Goal: Find specific page/section: Find specific page/section

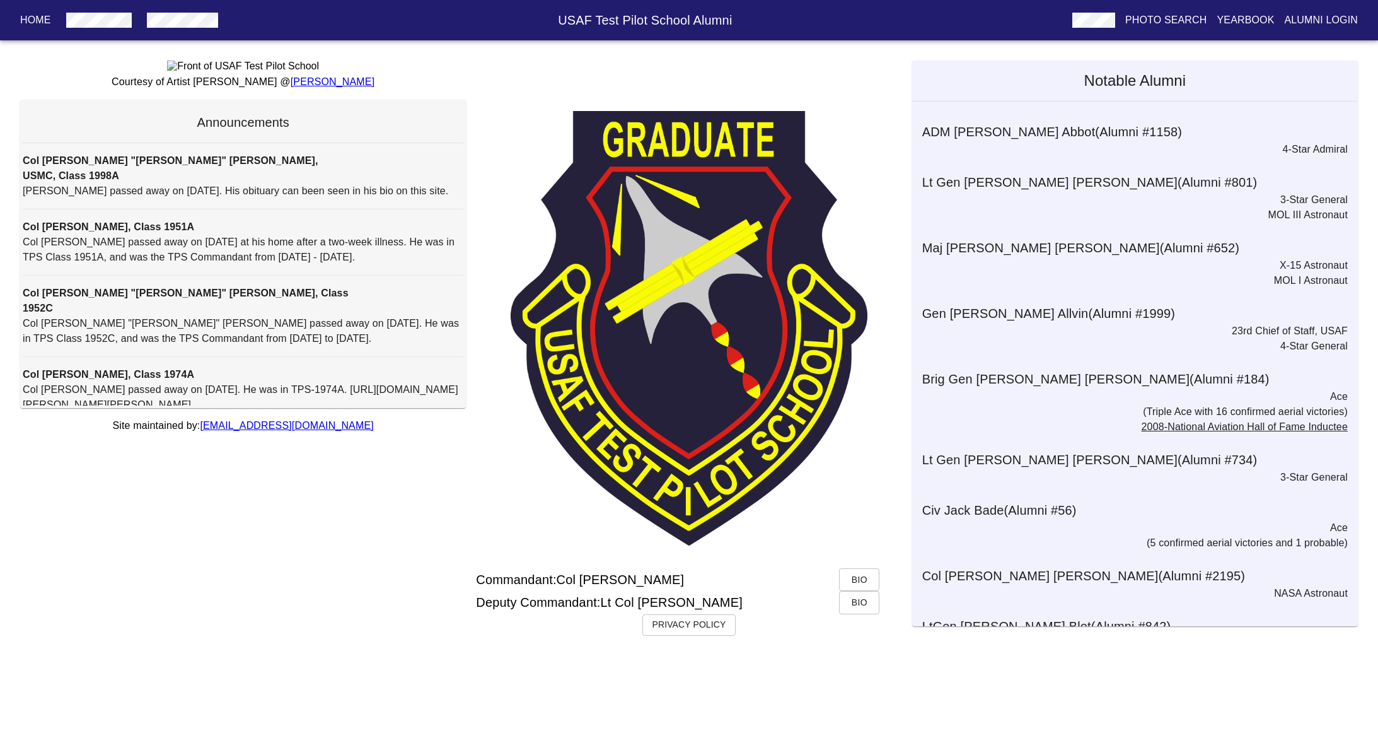
click at [1233, 23] on p "Yearbook" at bounding box center [1245, 20] width 57 height 15
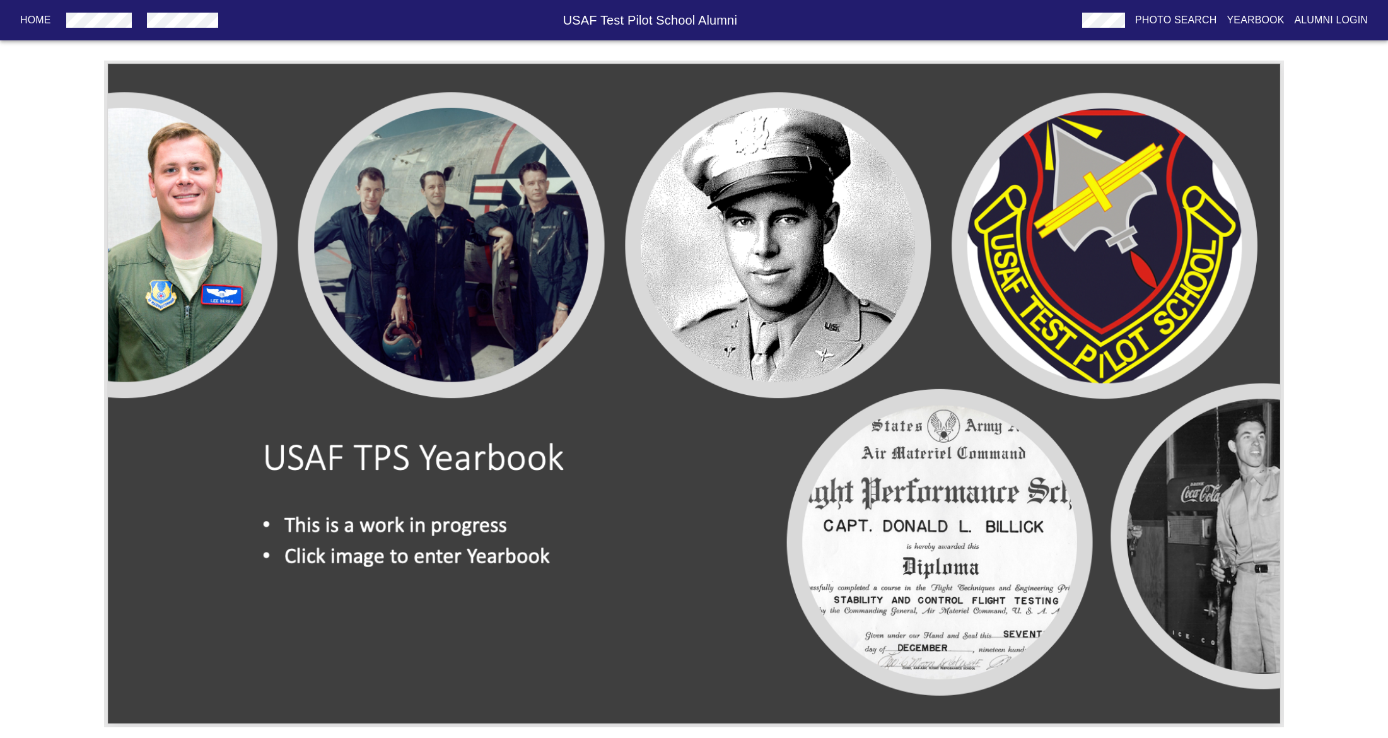
click at [525, 330] on img at bounding box center [694, 394] width 1180 height 667
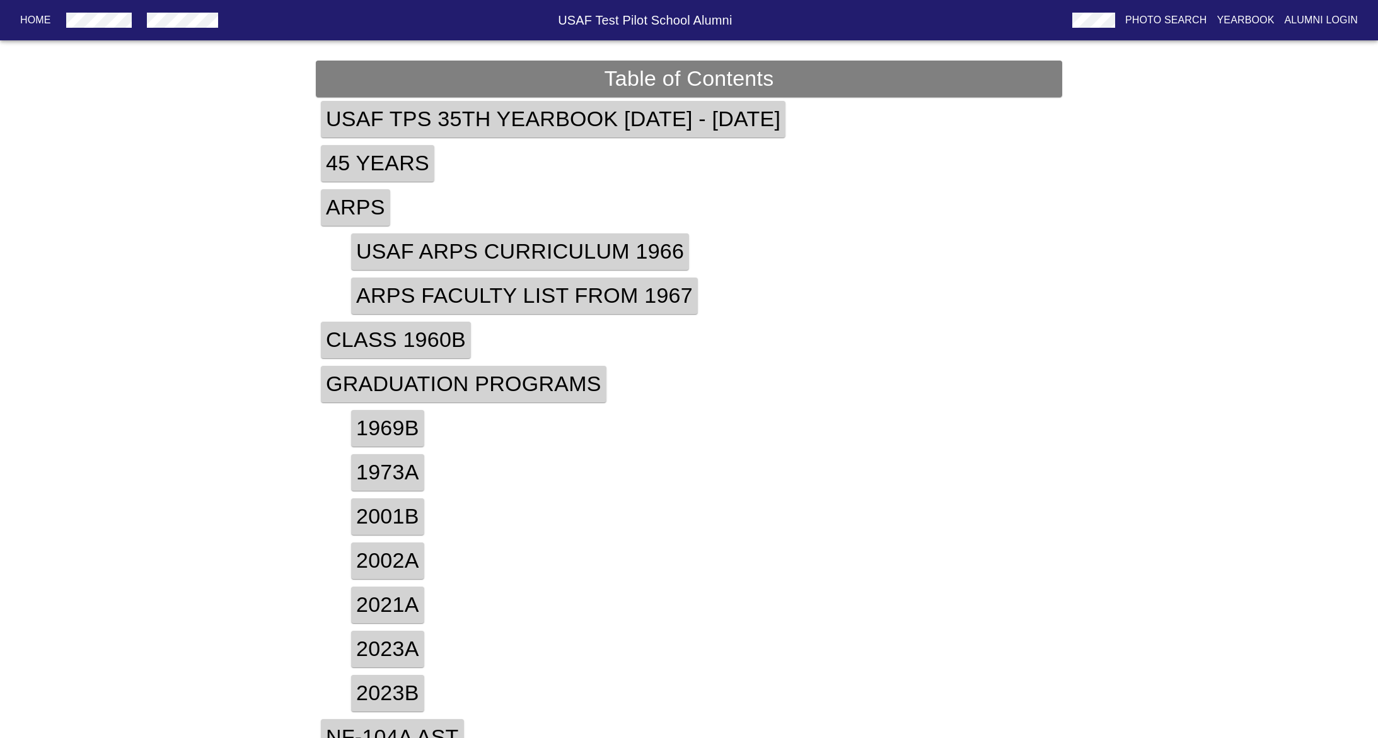
scroll to position [198, 0]
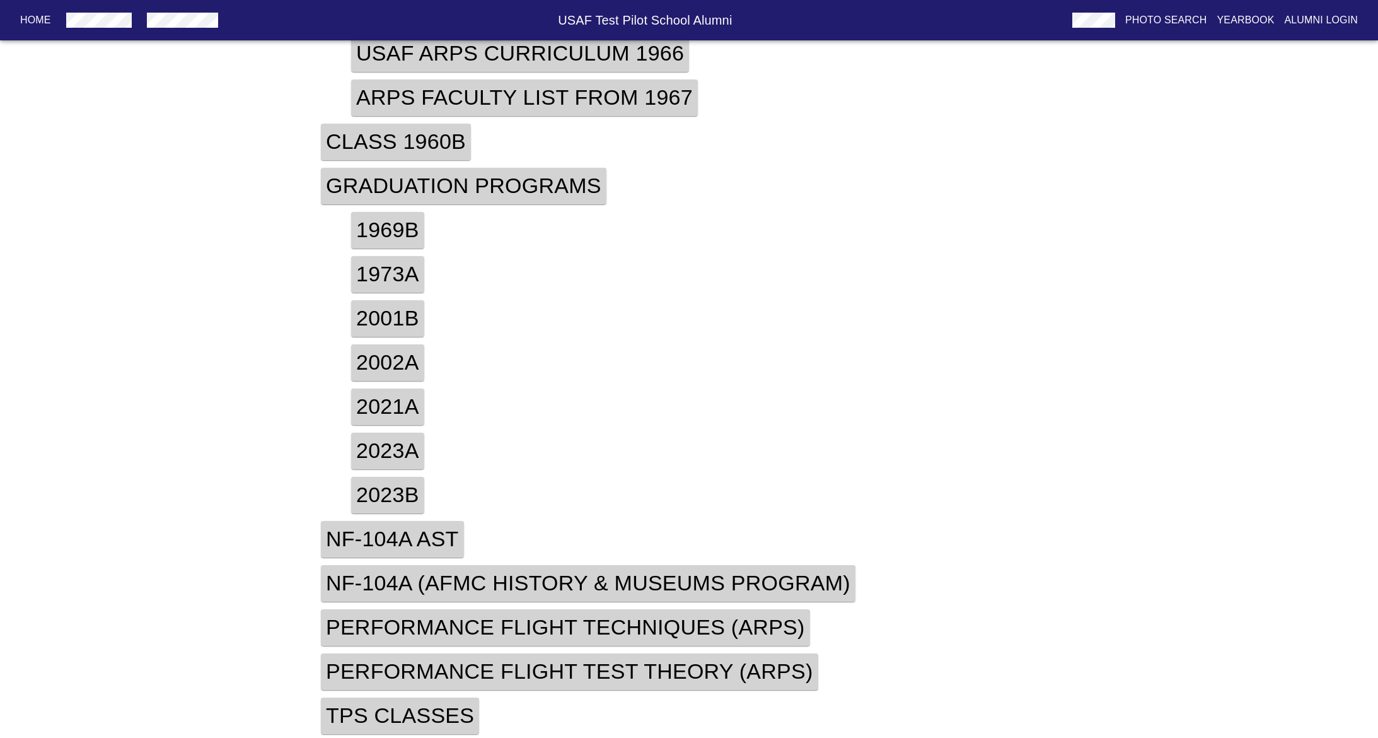
click at [397, 716] on h4 "TPS Classes" at bounding box center [400, 715] width 158 height 37
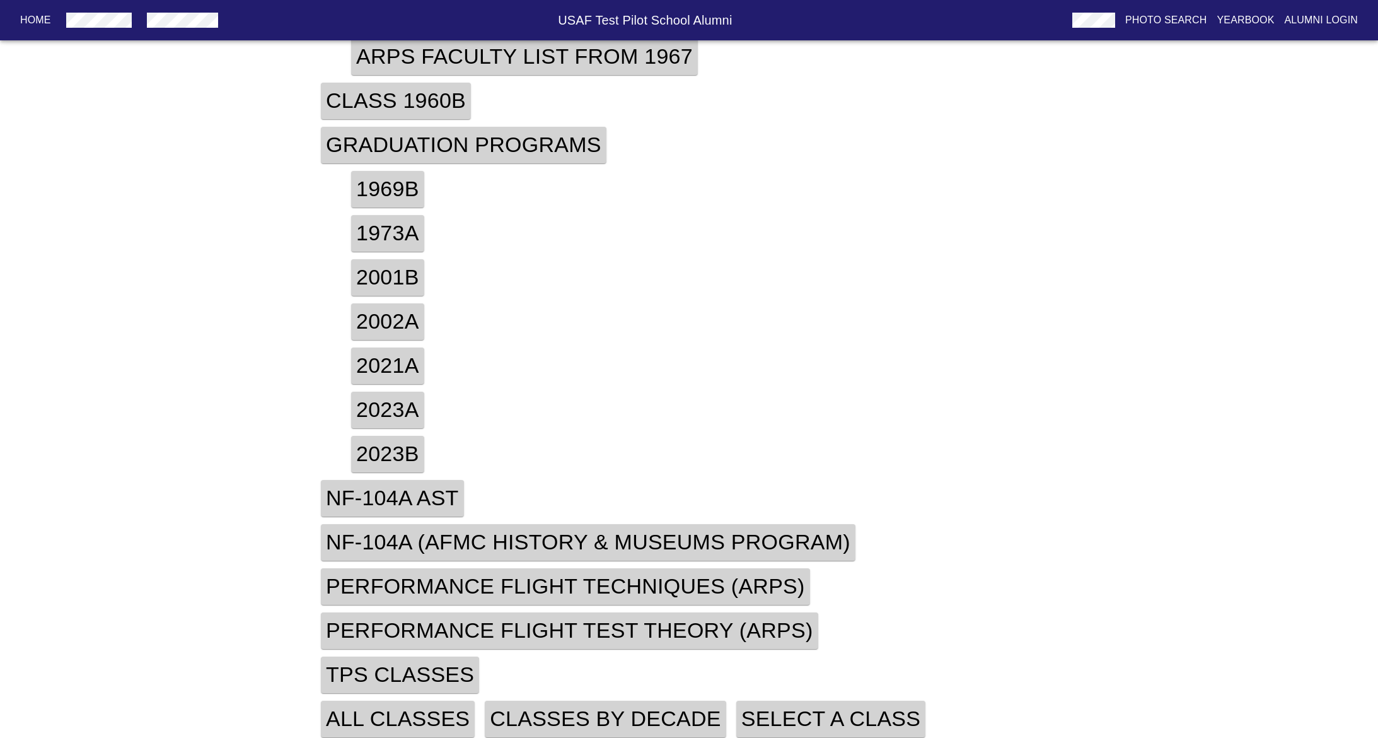
scroll to position [242, 0]
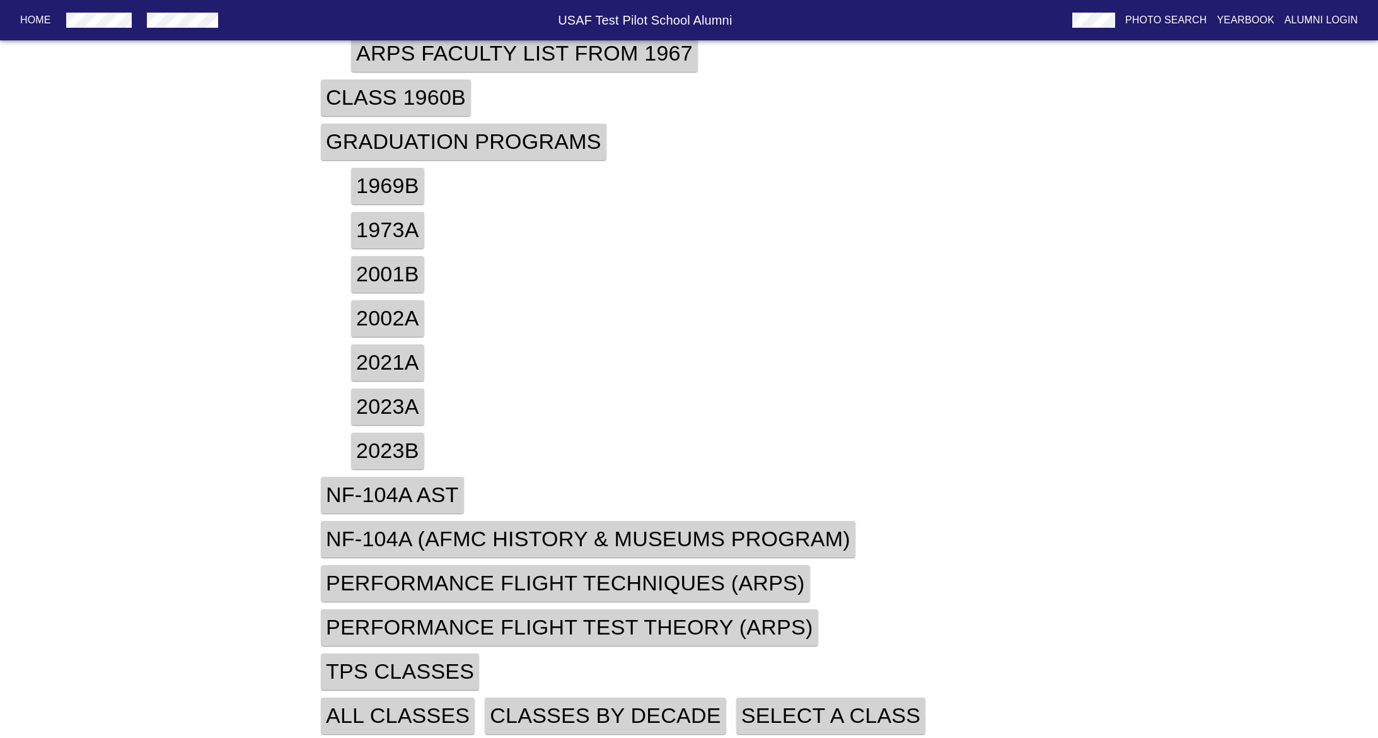
click at [619, 709] on h4 "Classes By Decade" at bounding box center [605, 715] width 241 height 37
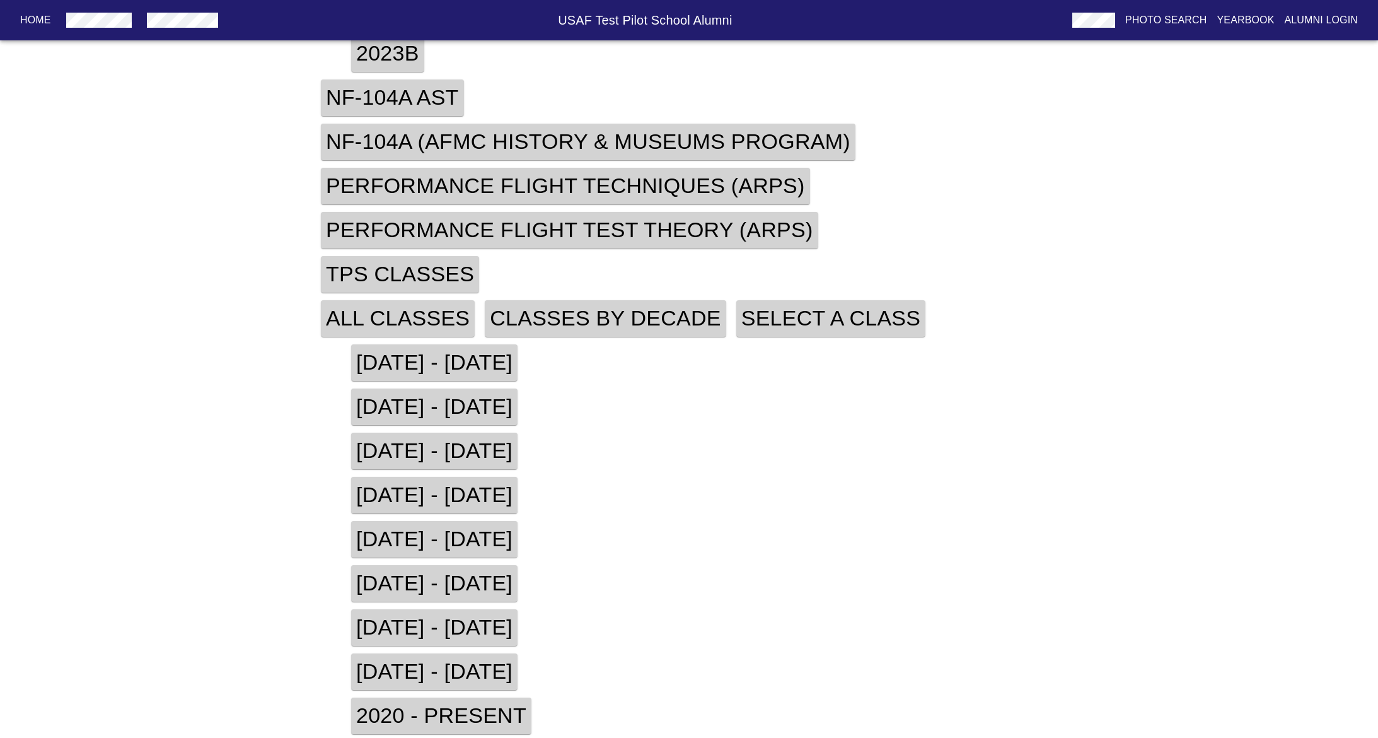
click at [426, 669] on h4 "[DATE] - [DATE]" at bounding box center [434, 671] width 166 height 37
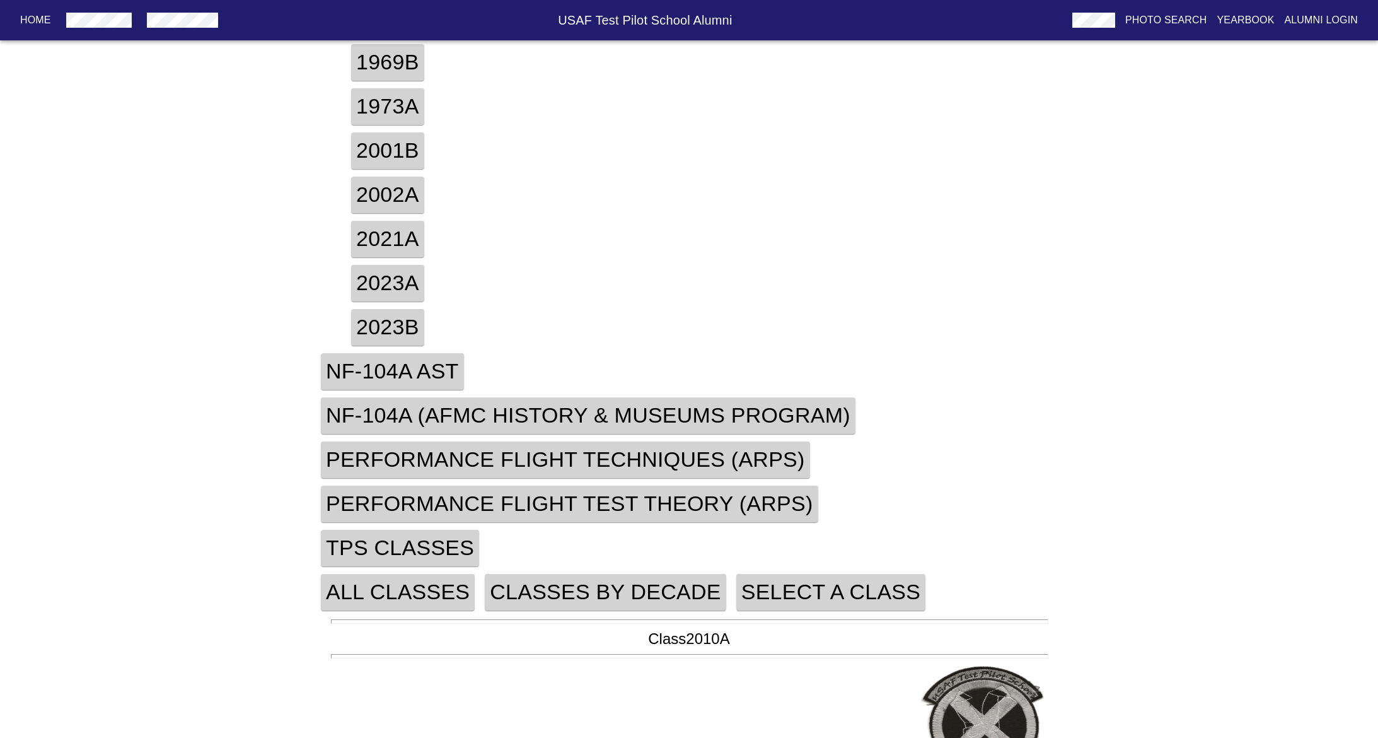
scroll to position [492, 0]
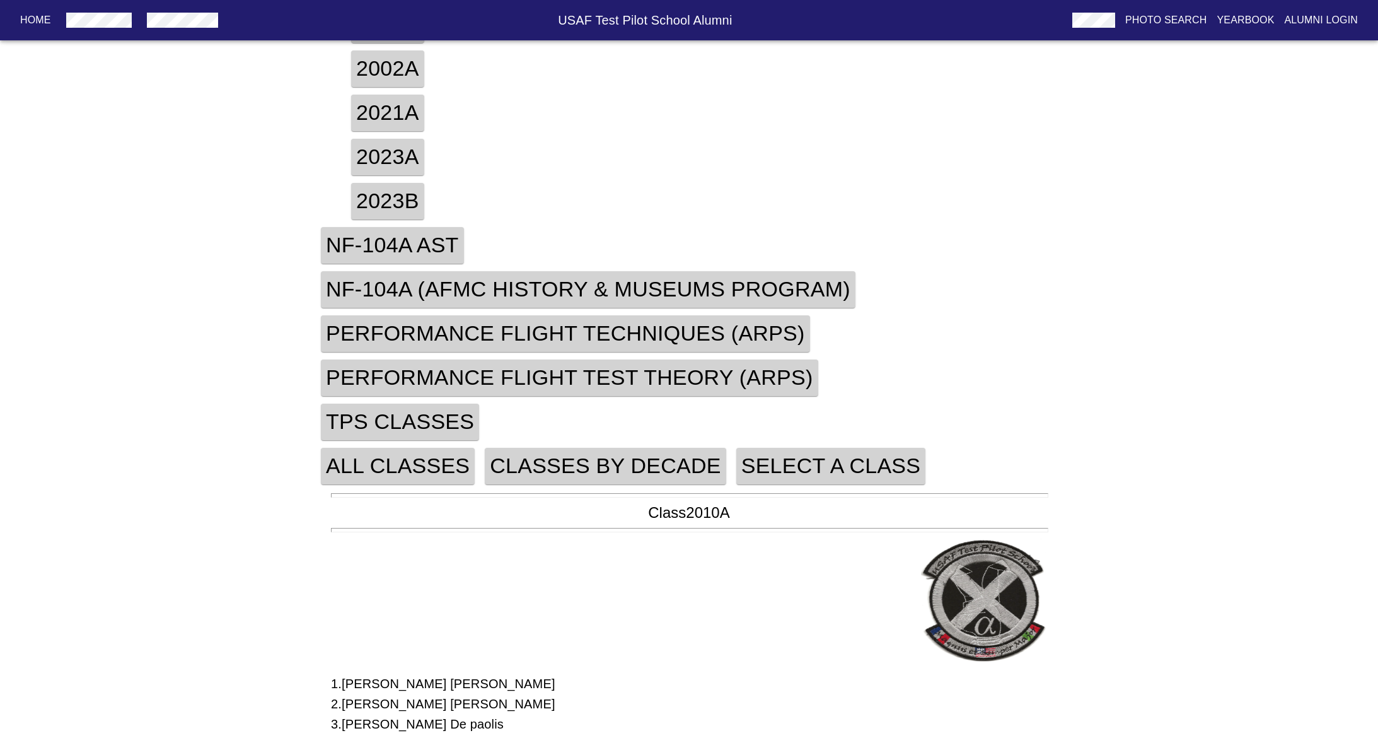
click at [596, 470] on h4 "Classes By Decade" at bounding box center [605, 466] width 241 height 37
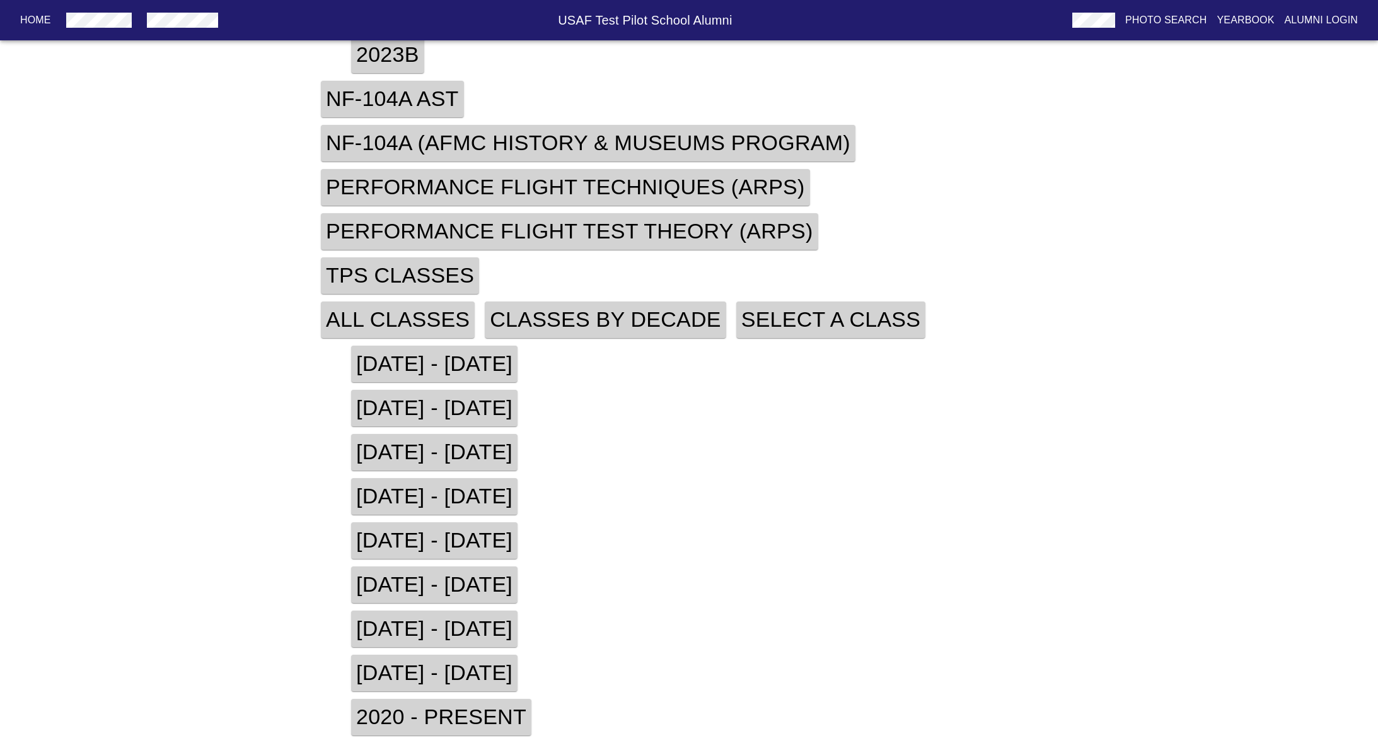
scroll to position [639, 0]
click at [442, 714] on h4 "2020 - Present" at bounding box center [441, 715] width 180 height 37
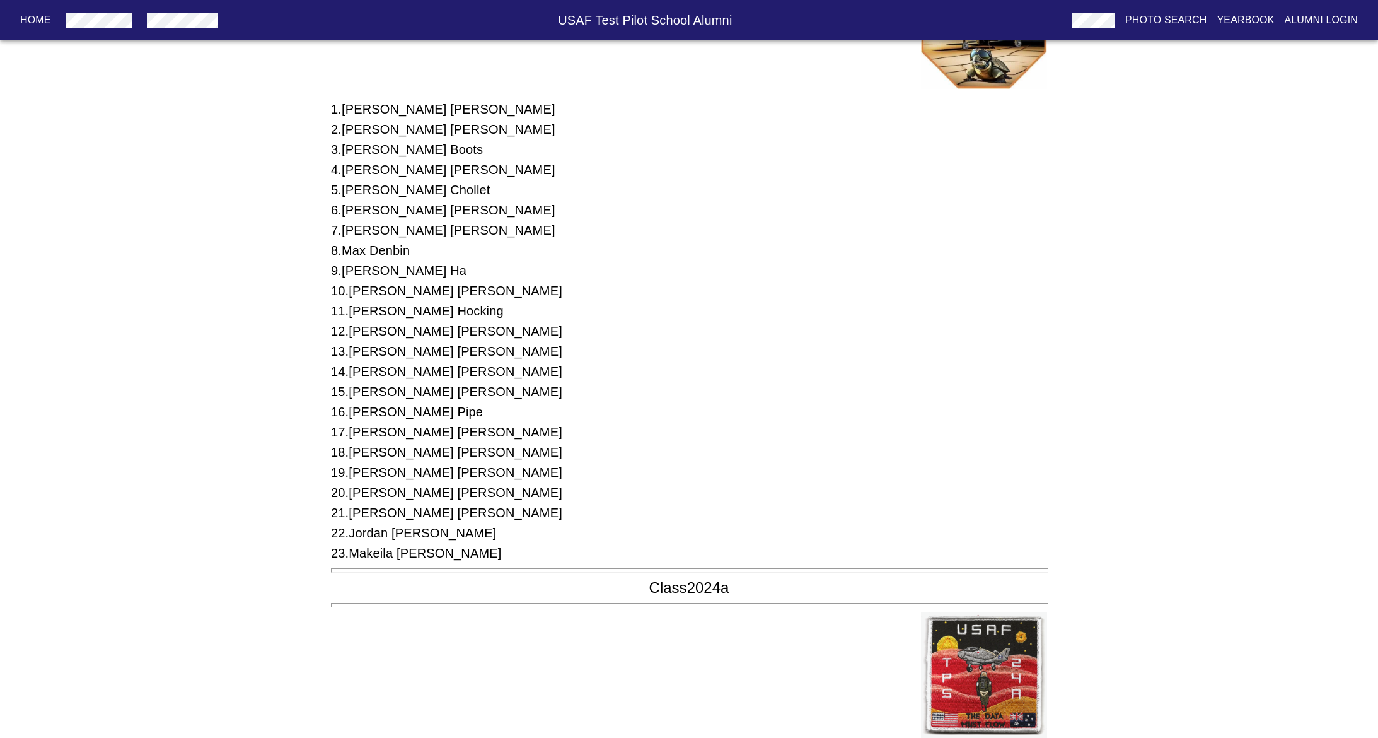
scroll to position [9673, 0]
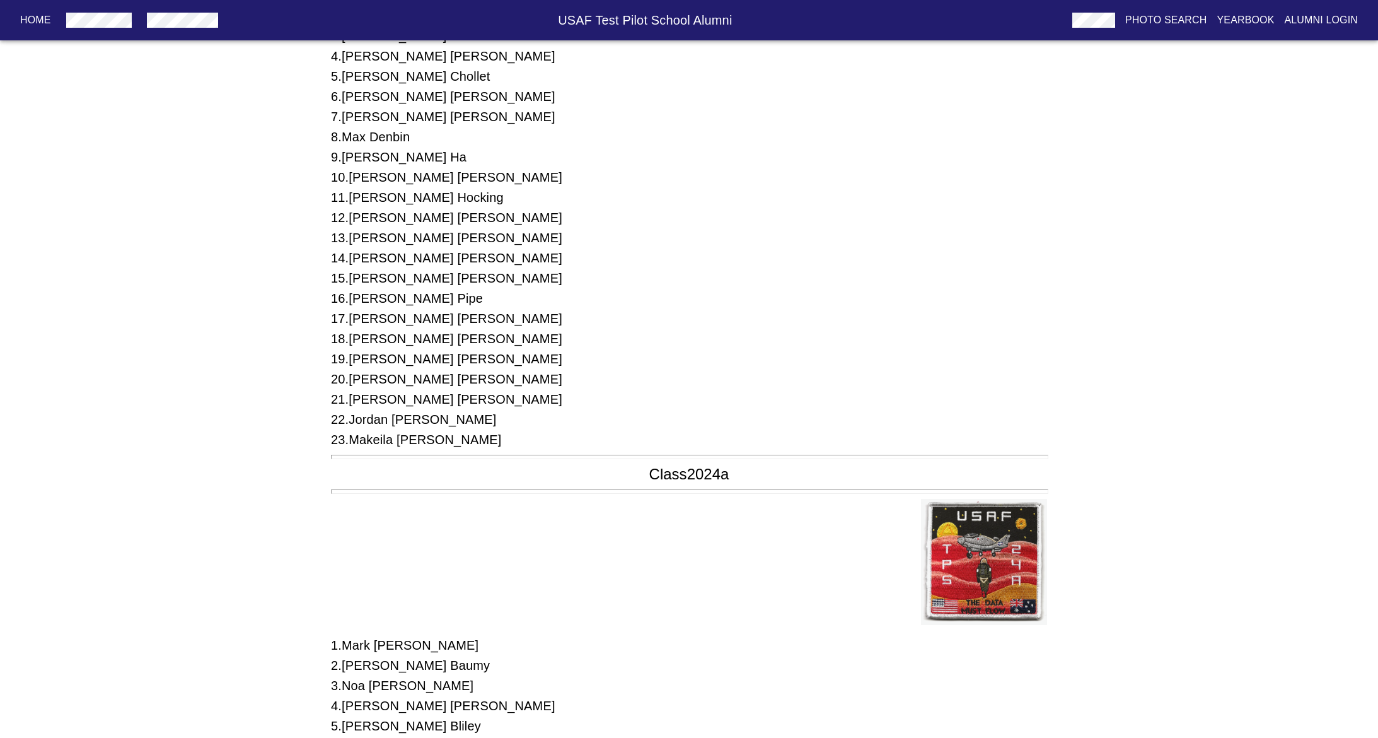
click at [616, 405] on div "21 . [PERSON_NAME]" at bounding box center [689, 399] width 716 height 20
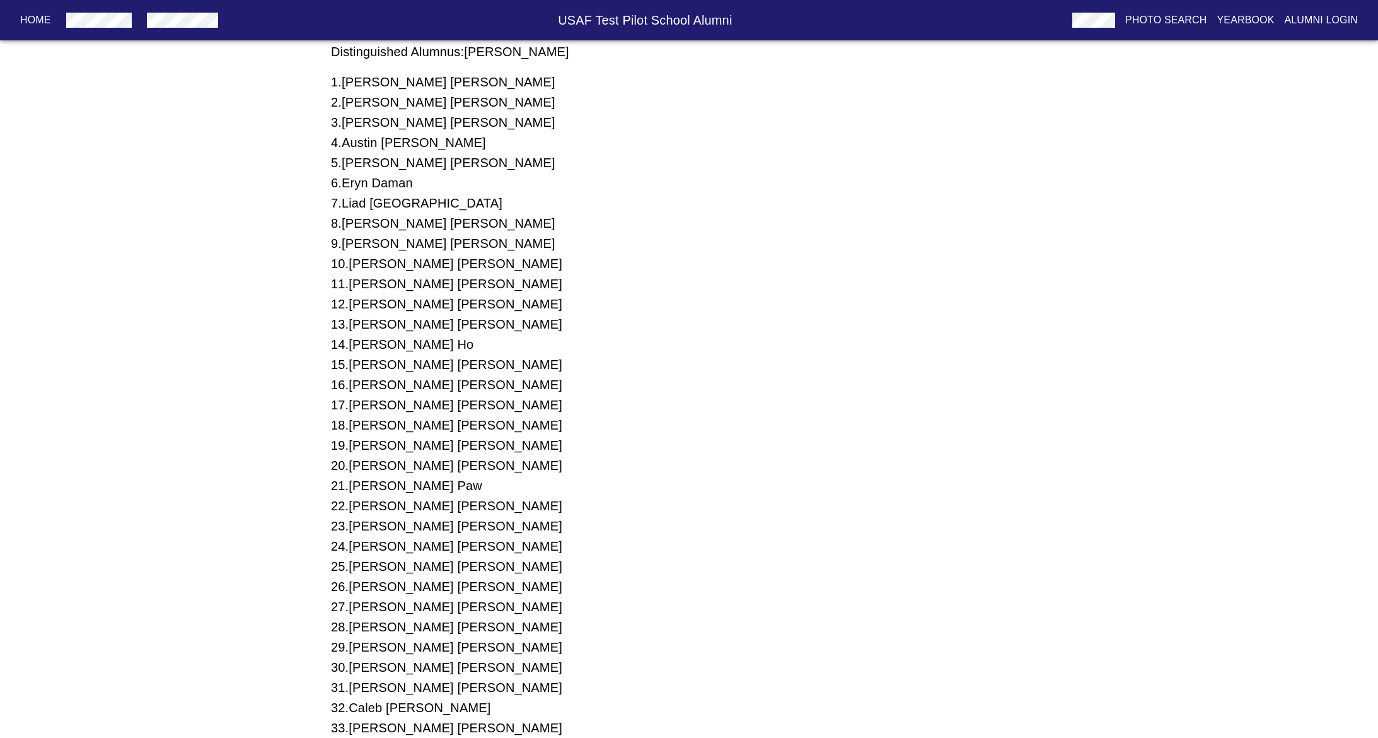
scroll to position [8791, 0]
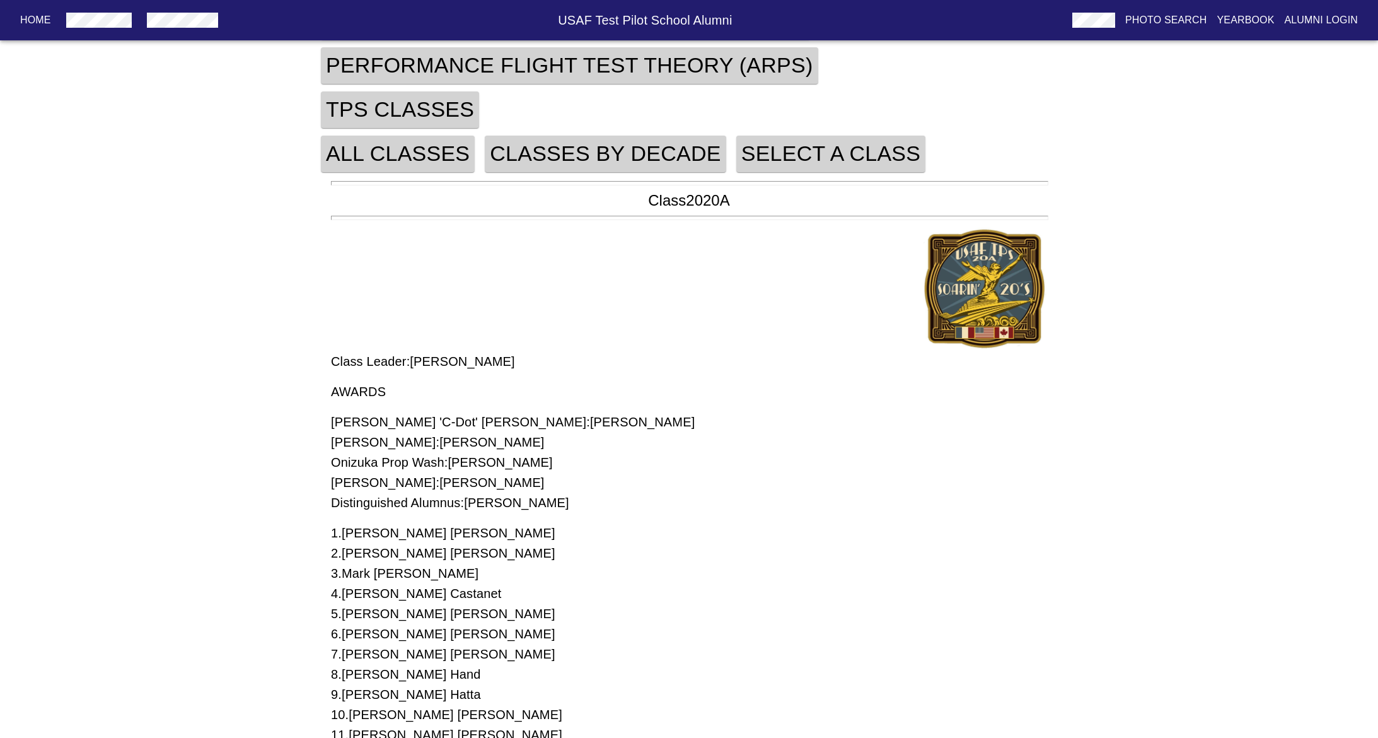
scroll to position [574, 0]
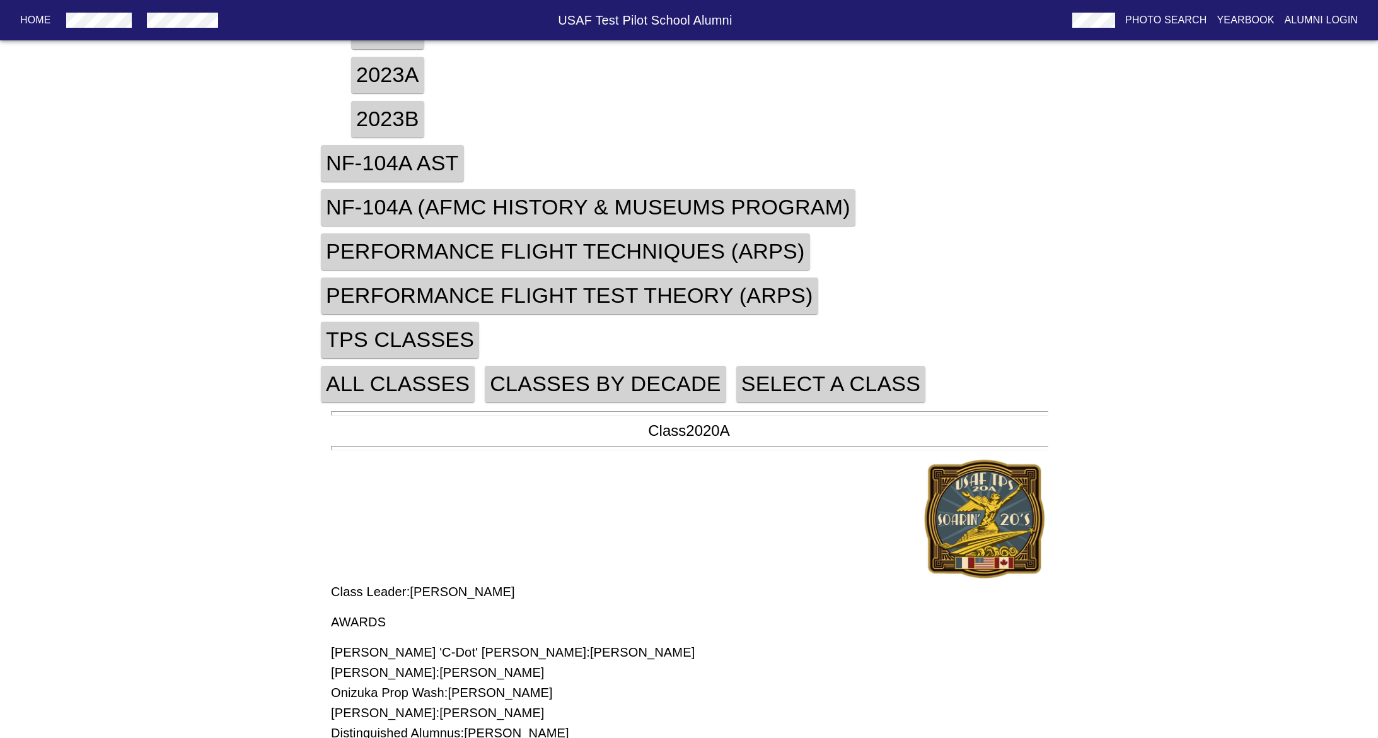
click at [576, 379] on h4 "Classes By Decade" at bounding box center [605, 384] width 241 height 37
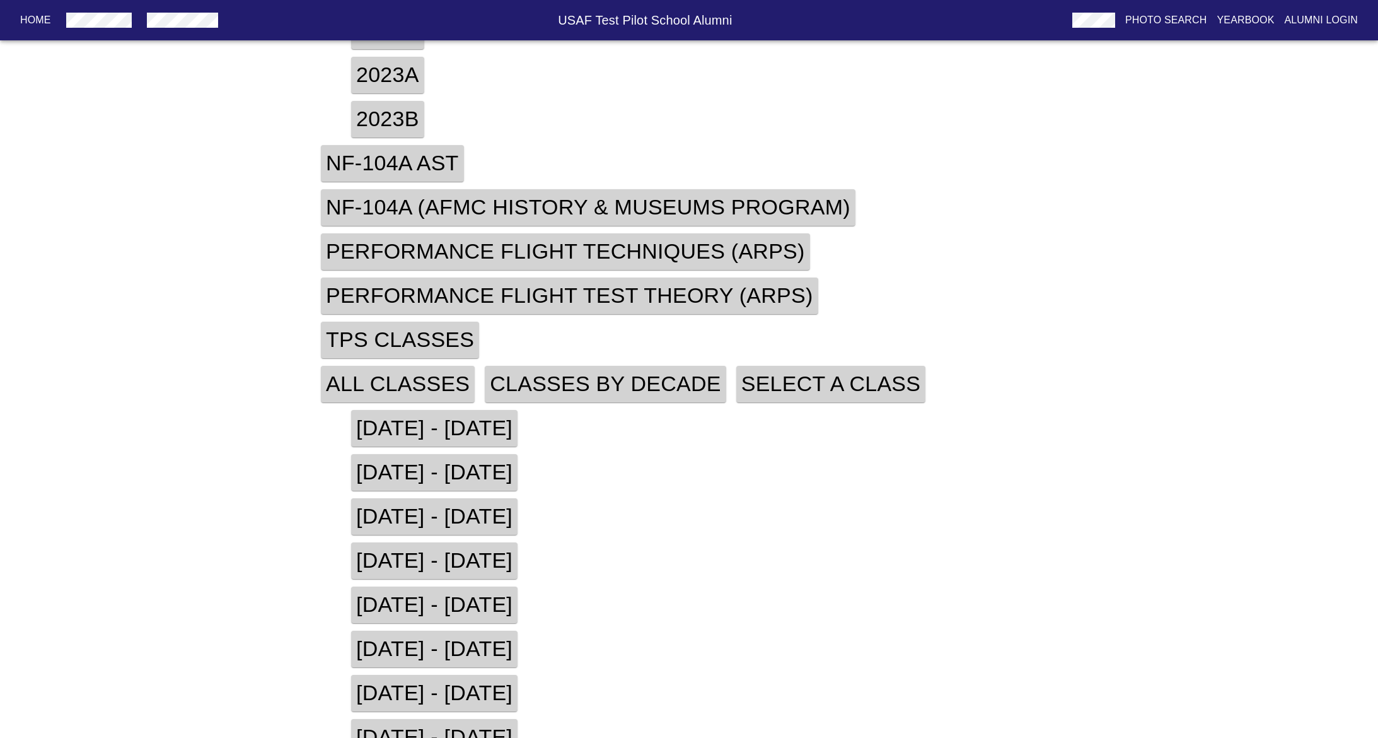
scroll to position [639, 0]
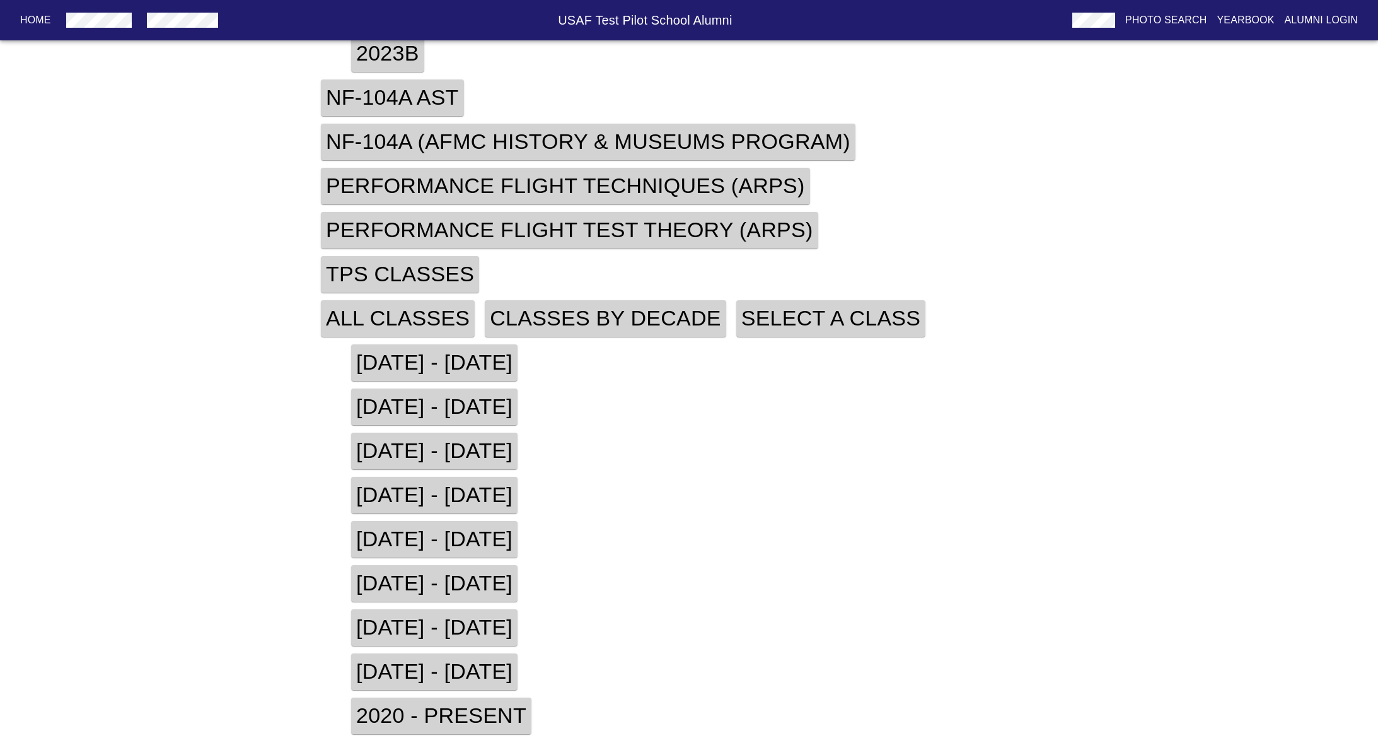
click at [407, 670] on h4 "[DATE] - [DATE]" at bounding box center [434, 671] width 166 height 37
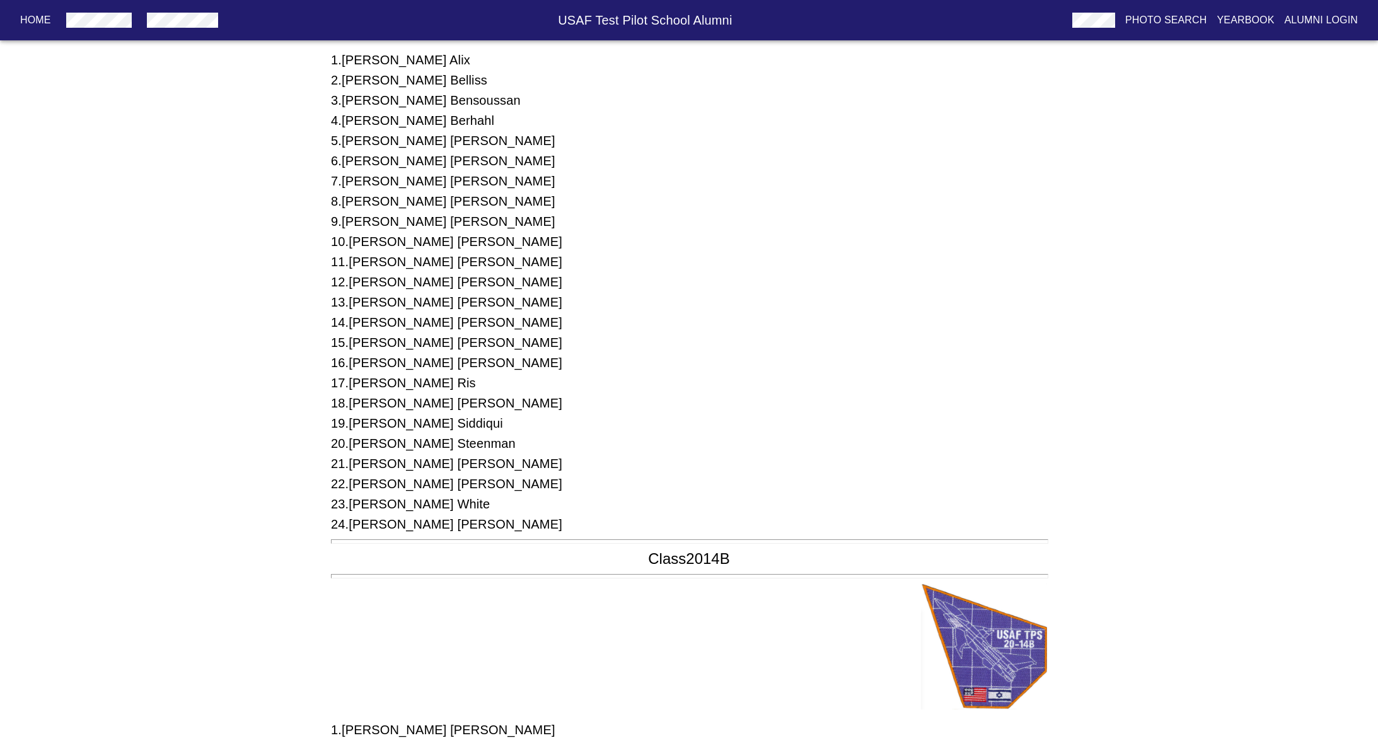
scroll to position [6607, 0]
